Goal: Information Seeking & Learning: Check status

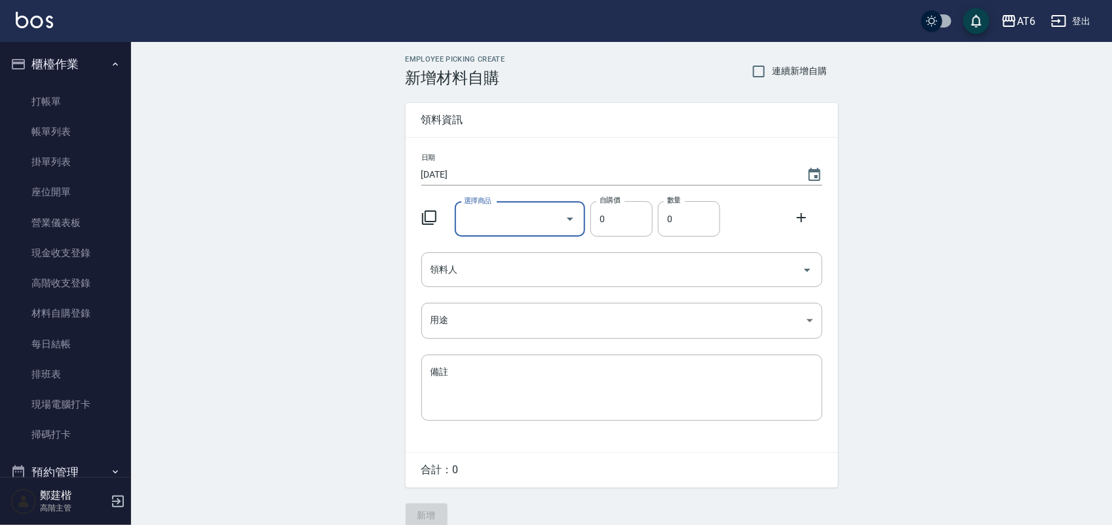
drag, startPoint x: 58, startPoint y: 75, endPoint x: 62, endPoint y: 85, distance: 10.8
click at [58, 75] on button "櫃檯作業" at bounding box center [65, 64] width 121 height 34
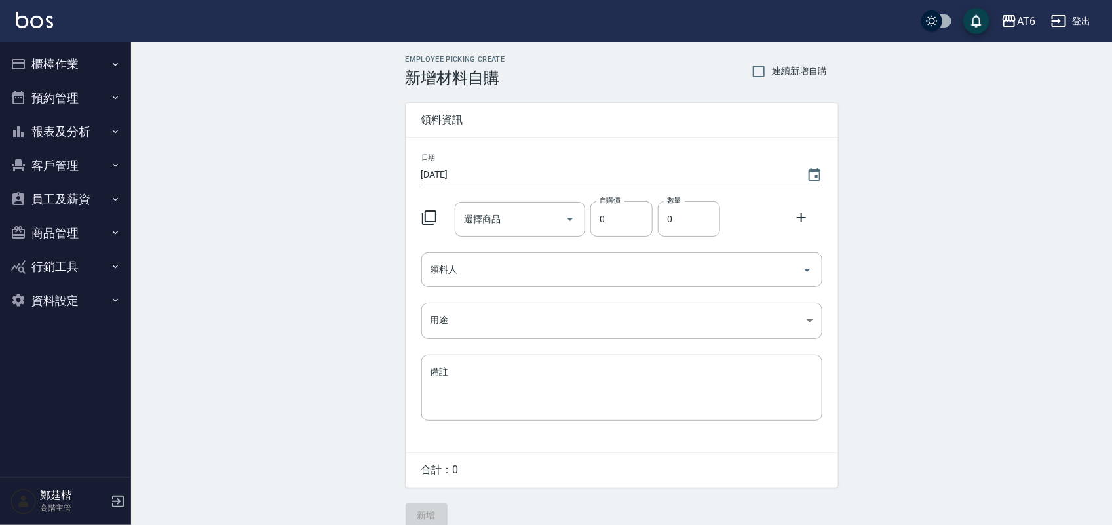
click at [64, 89] on button "預約管理" at bounding box center [65, 98] width 121 height 34
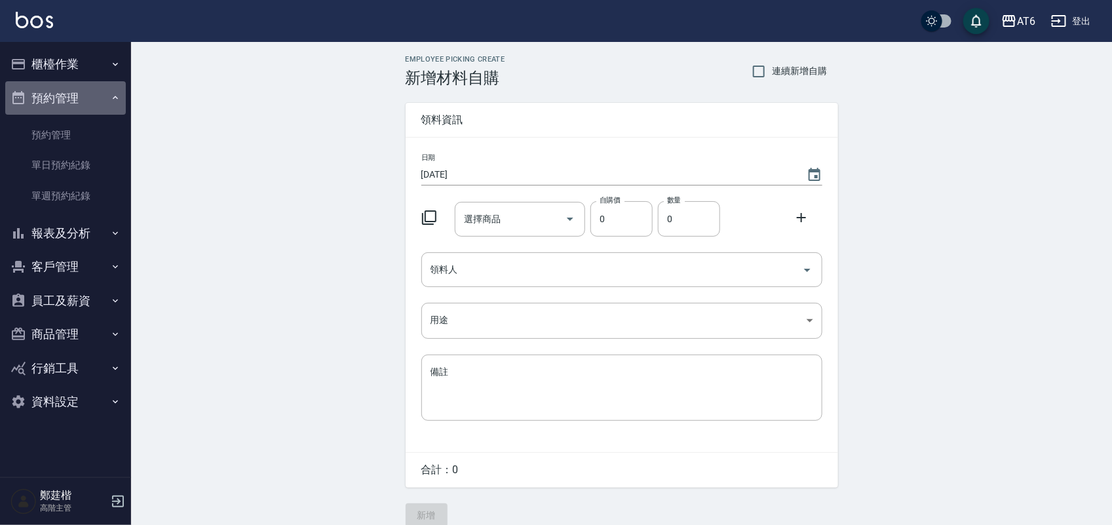
click at [64, 90] on button "預約管理" at bounding box center [65, 98] width 121 height 34
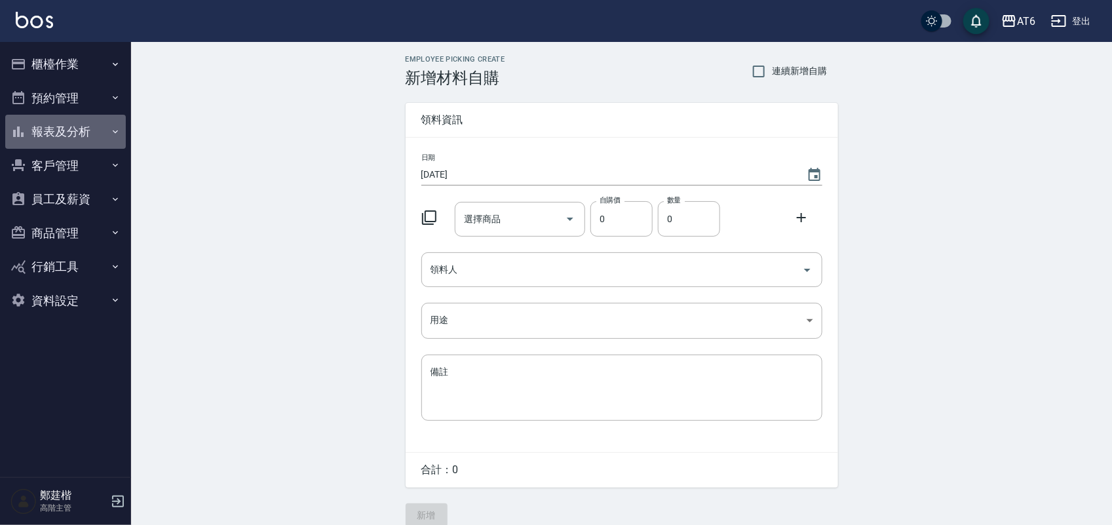
click at [96, 142] on button "報表及分析" at bounding box center [65, 132] width 121 height 34
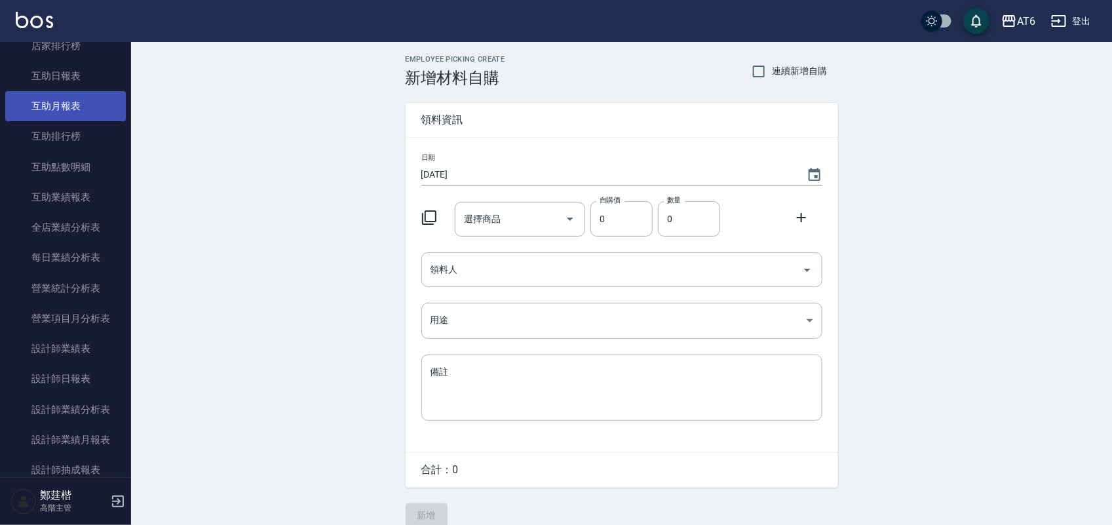
scroll to position [246, 0]
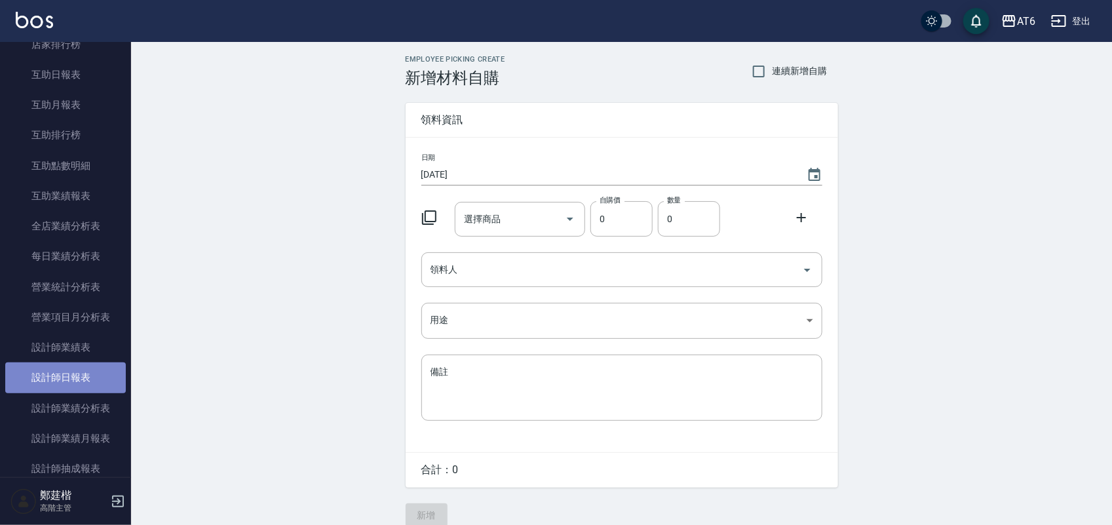
click at [77, 372] on link "設計師日報表" at bounding box center [65, 377] width 121 height 30
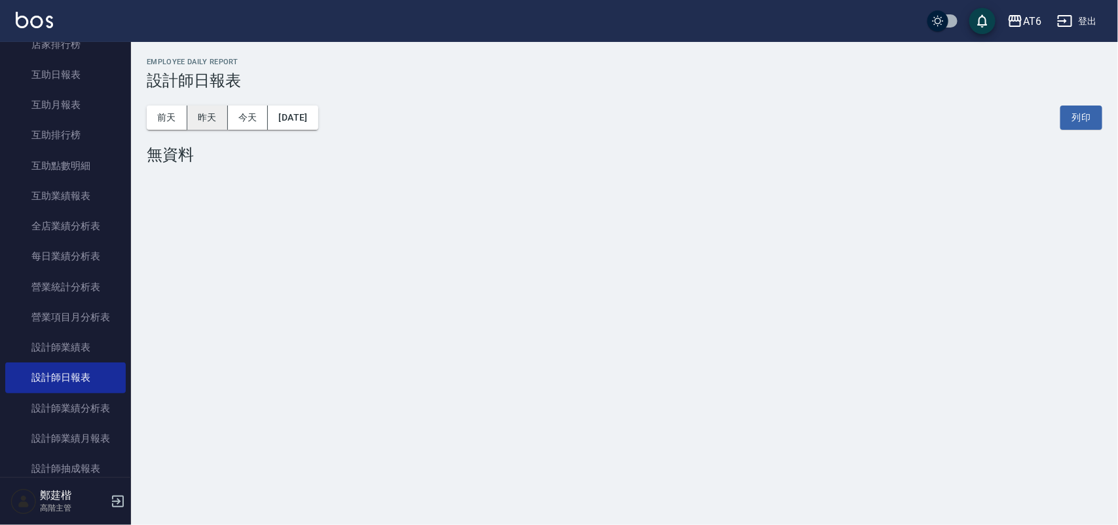
click at [205, 119] on button "昨天" at bounding box center [207, 117] width 41 height 24
click at [176, 120] on button "前天" at bounding box center [167, 117] width 41 height 24
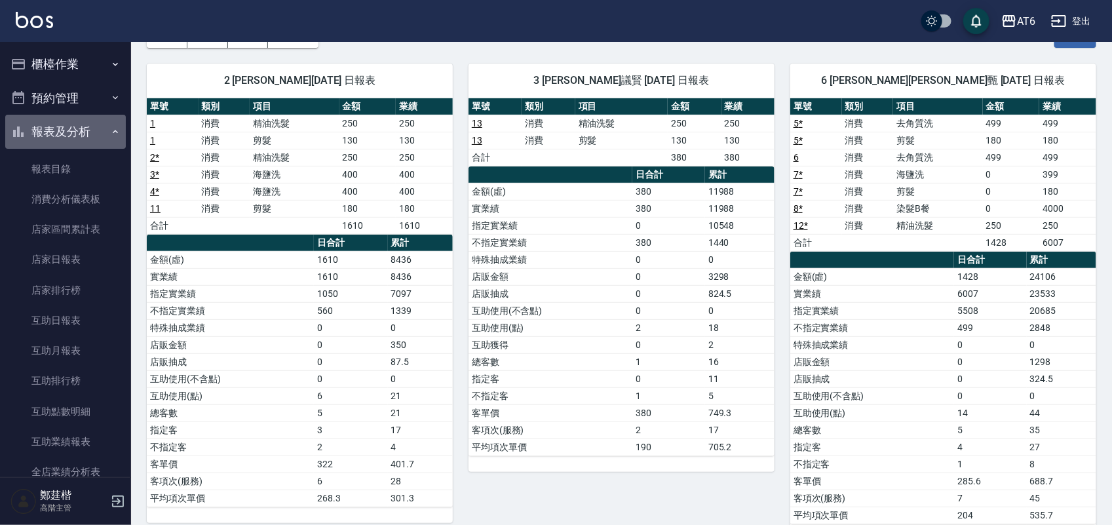
drag, startPoint x: 75, startPoint y: 129, endPoint x: 86, endPoint y: 100, distance: 31.5
click at [75, 129] on button "報表及分析" at bounding box center [65, 132] width 121 height 34
